Goal: Task Accomplishment & Management: Use online tool/utility

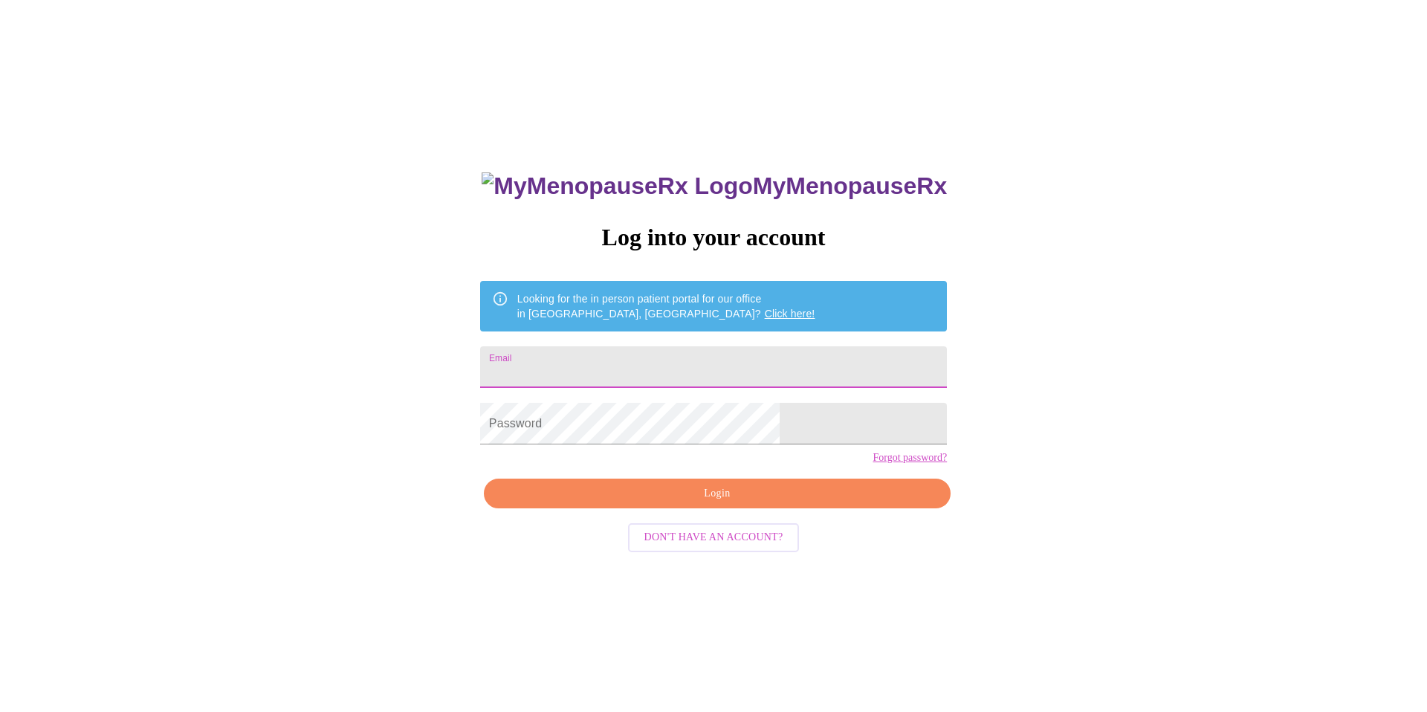
click at [693, 352] on input "Email" at bounding box center [713, 367] width 467 height 42
type input "[EMAIL_ADDRESS][DOMAIN_NAME]"
click at [705, 503] on span "Login" at bounding box center [717, 494] width 433 height 19
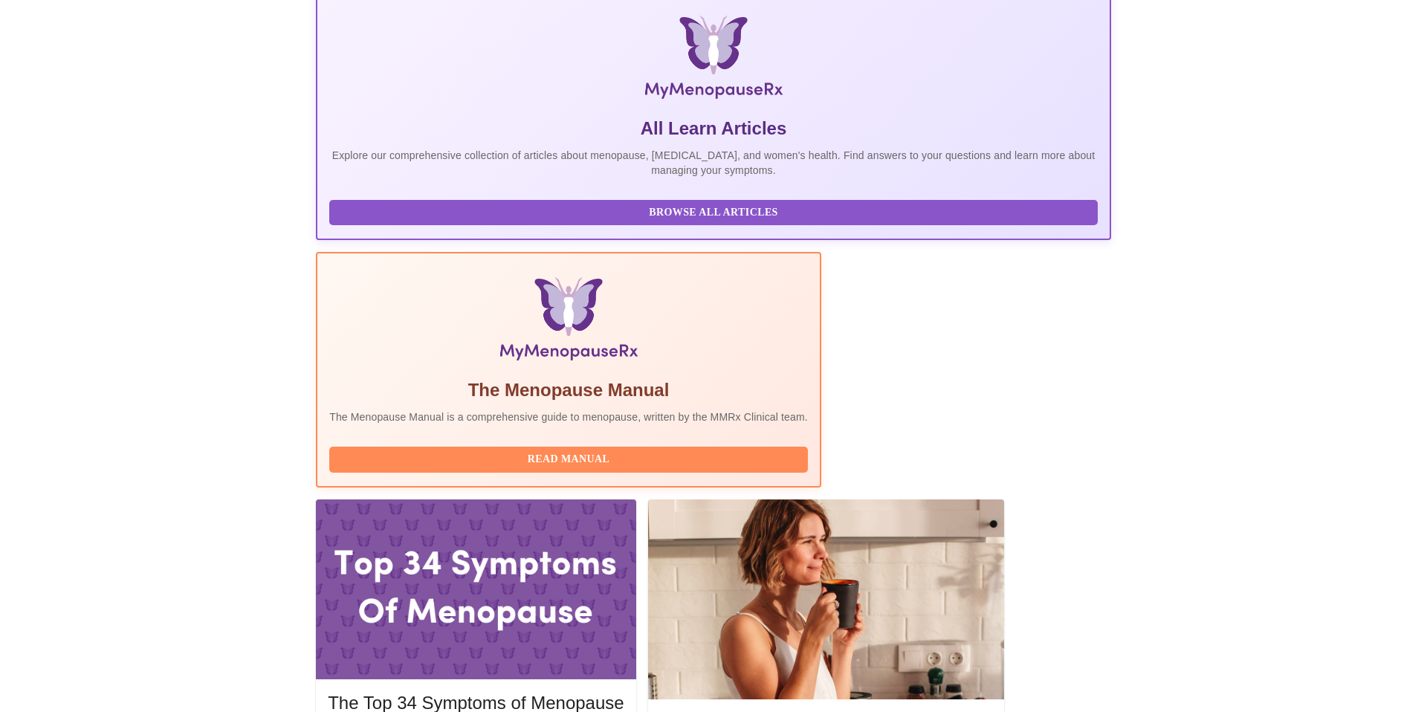
scroll to position [284, 0]
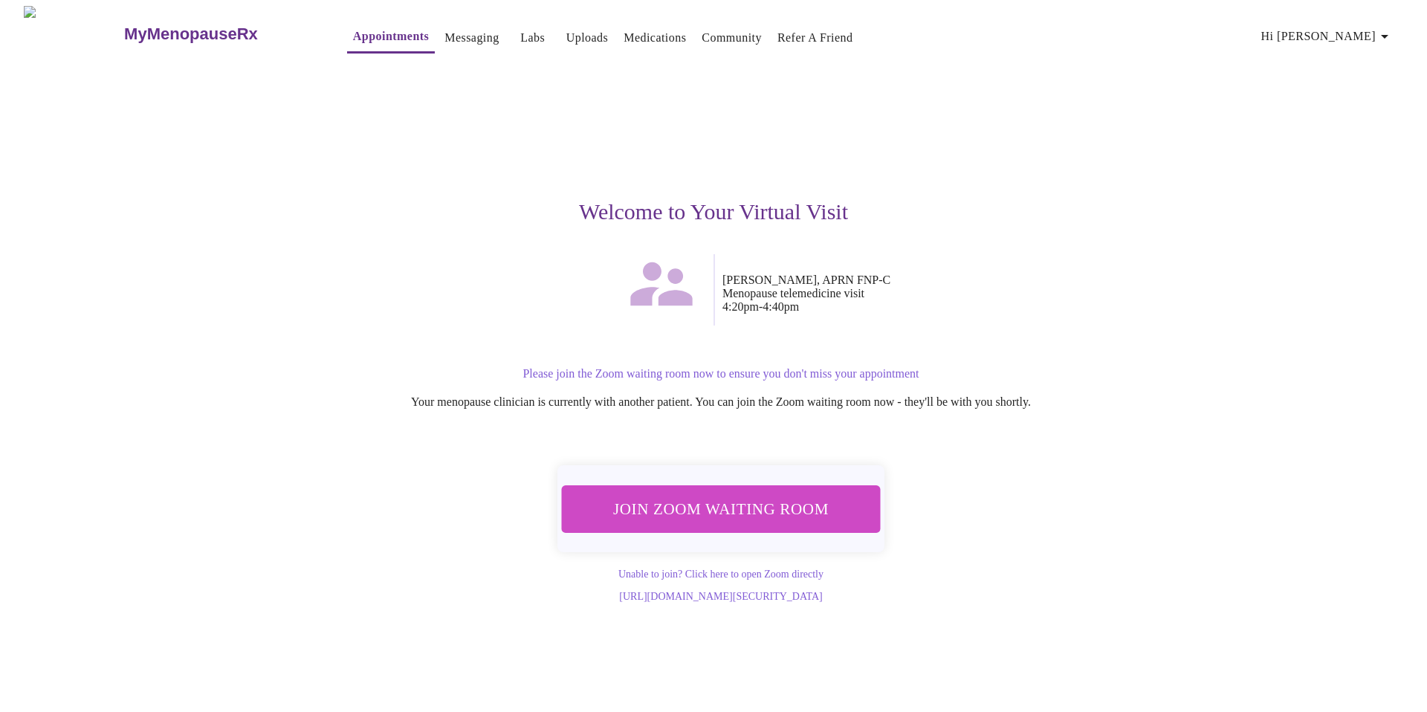
click at [712, 500] on span "Join Zoom Waiting Room" at bounding box center [721, 509] width 280 height 28
